Goal: Navigation & Orientation: Go to known website

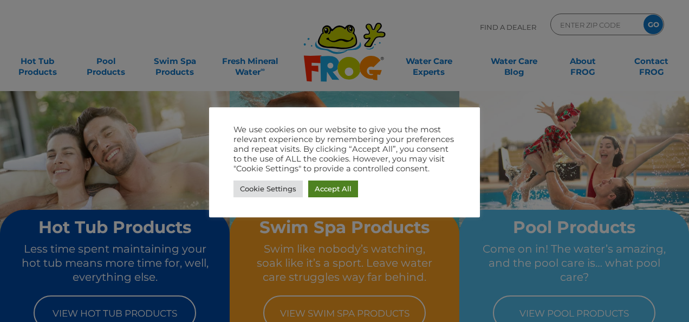
click at [345, 187] on link "Accept All" at bounding box center [333, 188] width 50 height 17
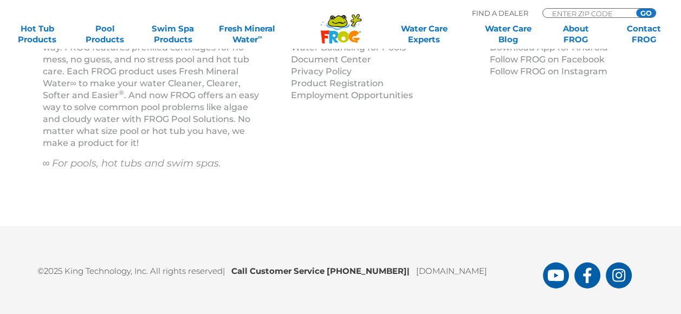
scroll to position [1535, 0]
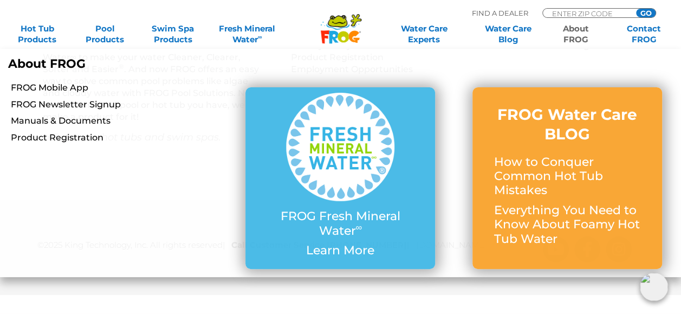
click at [574, 34] on link "About FROG" at bounding box center [575, 34] width 53 height 22
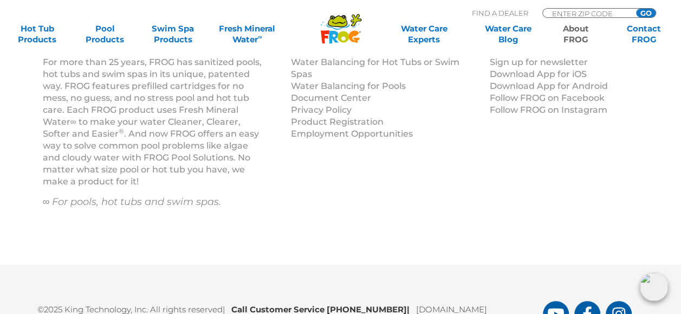
scroll to position [2075, 0]
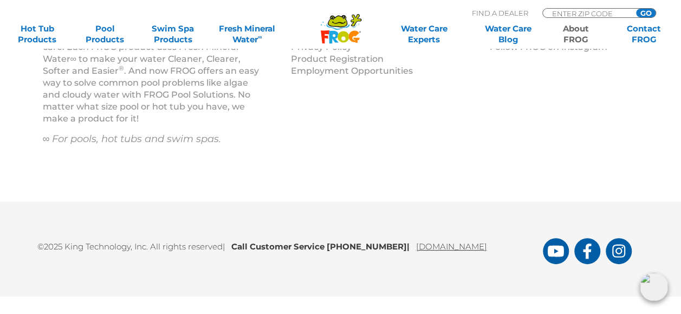
click at [486, 248] on link "[DOMAIN_NAME]" at bounding box center [451, 246] width 71 height 10
